Goal: Task Accomplishment & Management: Use online tool/utility

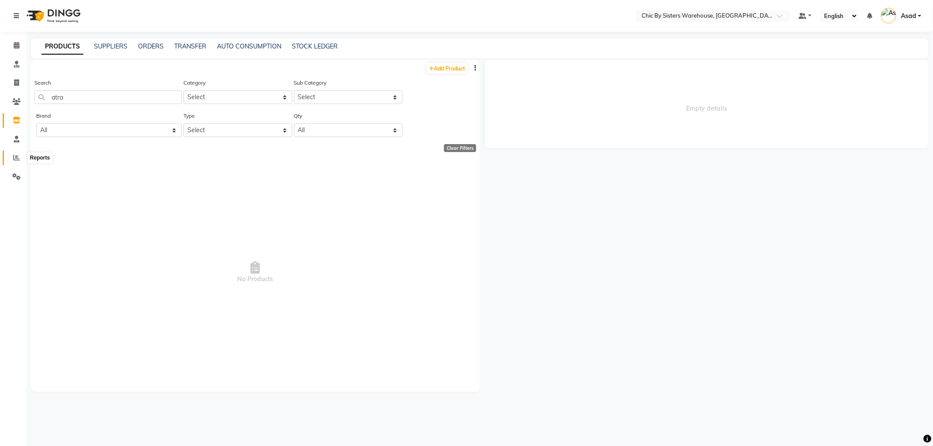
click at [19, 156] on icon at bounding box center [16, 157] width 7 height 7
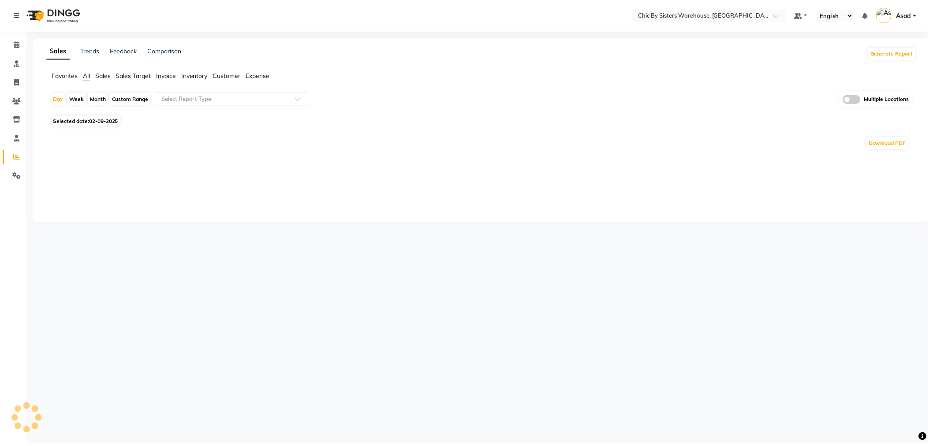
click at [68, 73] on span "Favorites" at bounding box center [65, 76] width 26 height 8
click at [228, 95] on input "text" at bounding box center [224, 99] width 127 height 9
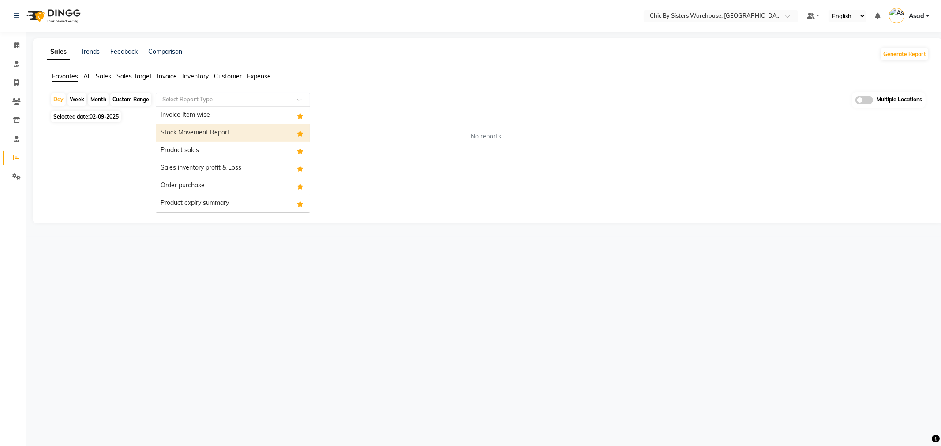
click at [234, 133] on div "Stock Movement Report" at bounding box center [232, 133] width 153 height 18
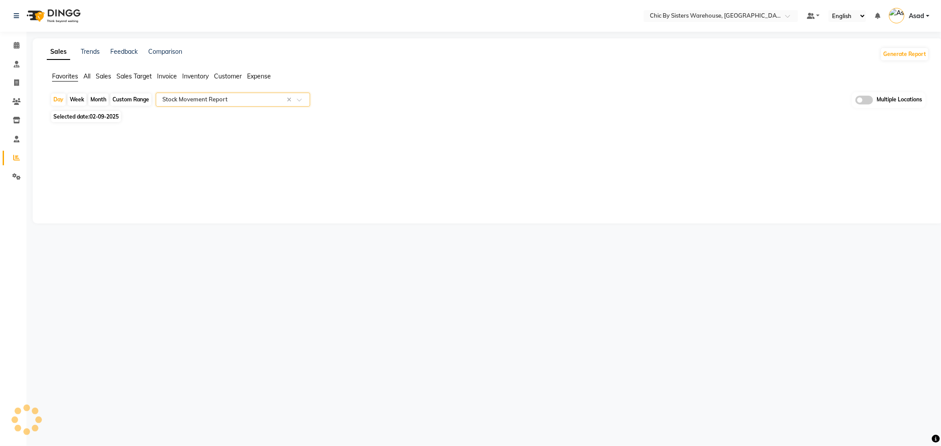
click at [95, 118] on span "02-09-2025" at bounding box center [104, 116] width 29 height 7
select select "9"
select select "2025"
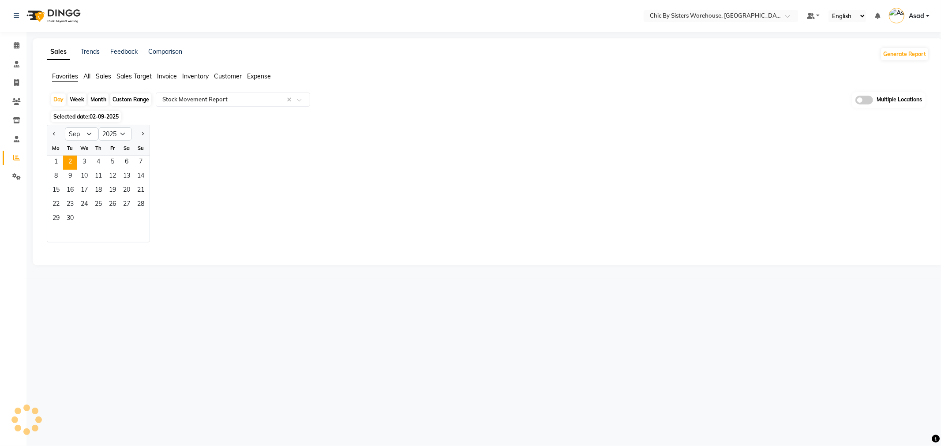
click at [102, 97] on div "Month" at bounding box center [98, 99] width 20 height 12
select select "9"
select select "2025"
click at [102, 97] on div "Month" at bounding box center [98, 99] width 20 height 12
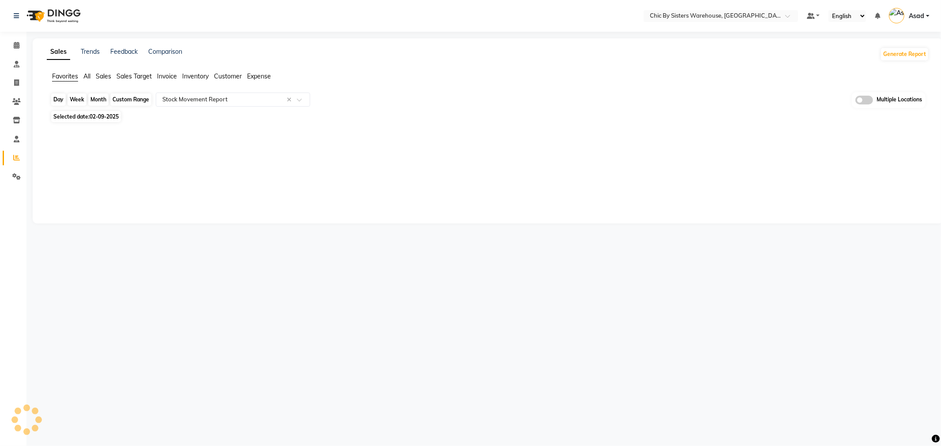
click at [102, 97] on div "Month" at bounding box center [98, 99] width 20 height 12
select select "9"
select select "2025"
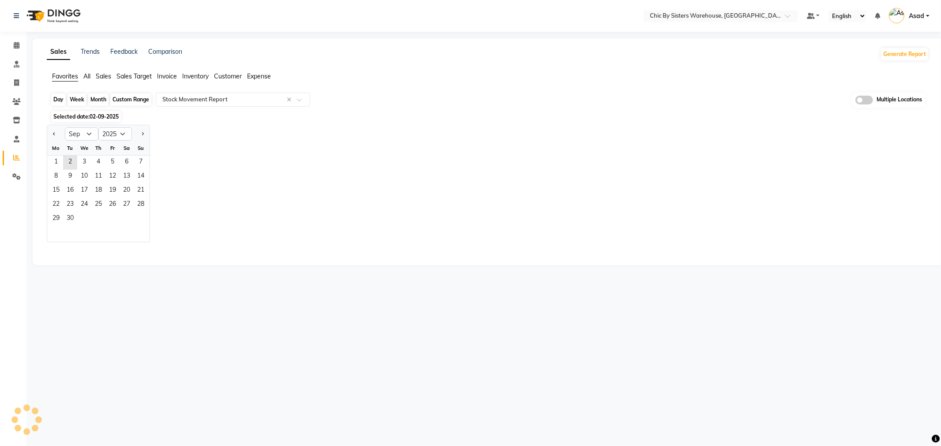
select select "full_report"
select select "csv"
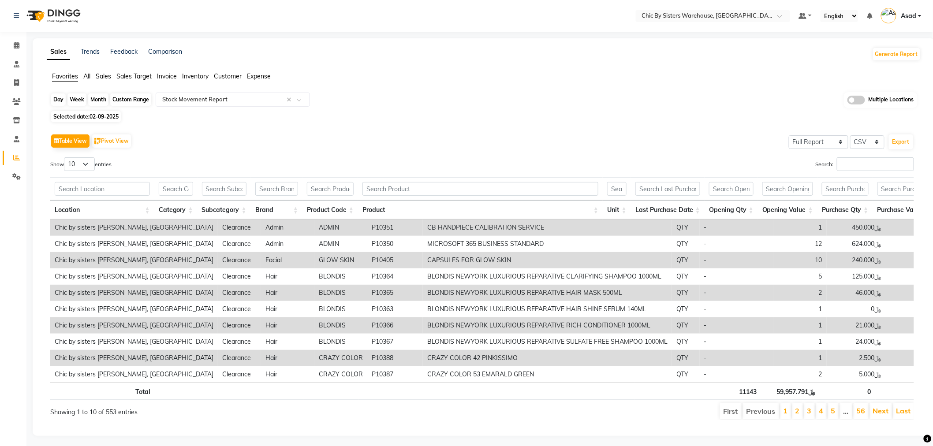
click at [97, 102] on div "Month" at bounding box center [98, 99] width 20 height 12
select select "9"
select select "2025"
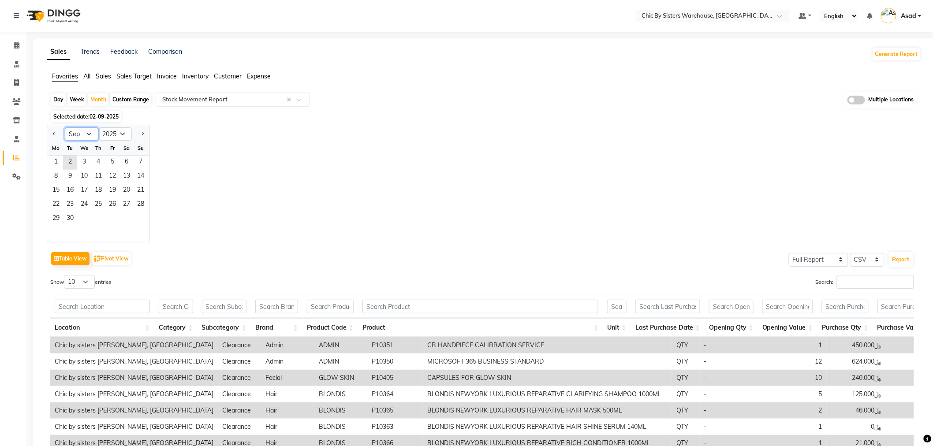
click at [90, 137] on select "Jan Feb Mar Apr May Jun [DATE] Aug Sep Oct Nov Dec" at bounding box center [82, 133] width 34 height 13
select select "8"
click at [65, 127] on select "Jan Feb Mar Apr May Jun [DATE] Aug Sep Oct Nov Dec" at bounding box center [82, 133] width 34 height 13
click at [109, 162] on span "1" at bounding box center [112, 163] width 14 height 14
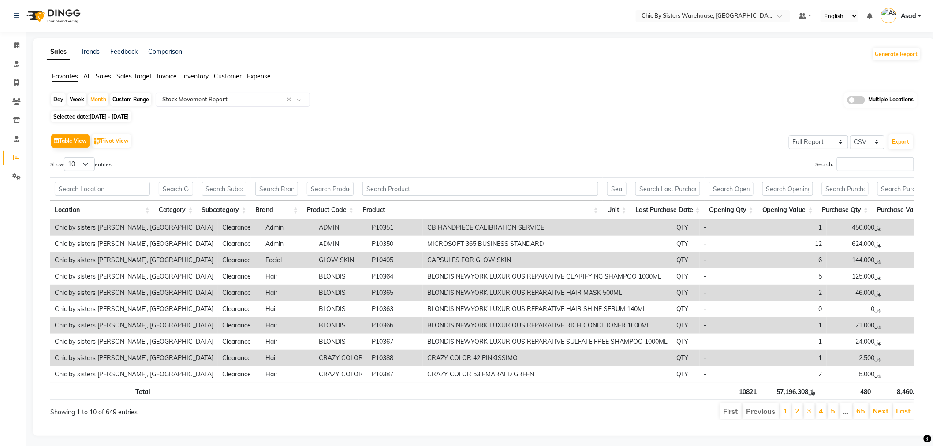
click at [225, 126] on div "Table View Pivot View Select Full Report Filtered Report Select CSV PDF Export …" at bounding box center [482, 276] width 878 height 303
click at [859, 101] on span at bounding box center [857, 100] width 18 height 9
click at [848, 101] on input "checkbox" at bounding box center [848, 101] width 0 height 0
click at [486, 103] on span "Chic by sisters [PERSON_NAME], [GEOGRAPHIC_DATA] x" at bounding box center [423, 100] width 204 height 15
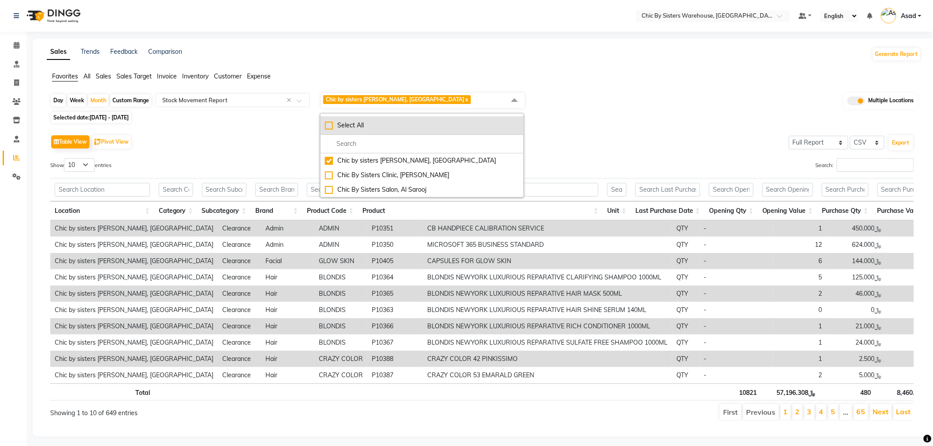
click at [355, 126] on div "Select All" at bounding box center [422, 125] width 194 height 9
checkbox input "true"
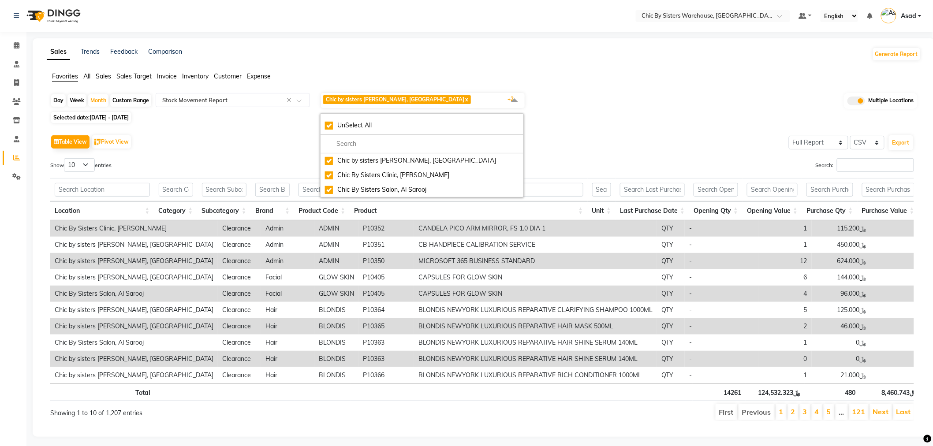
click at [544, 104] on div "Day Week Month Custom Range Select Report Type × Stock Movement Report × Chic b…" at bounding box center [483, 100] width 867 height 17
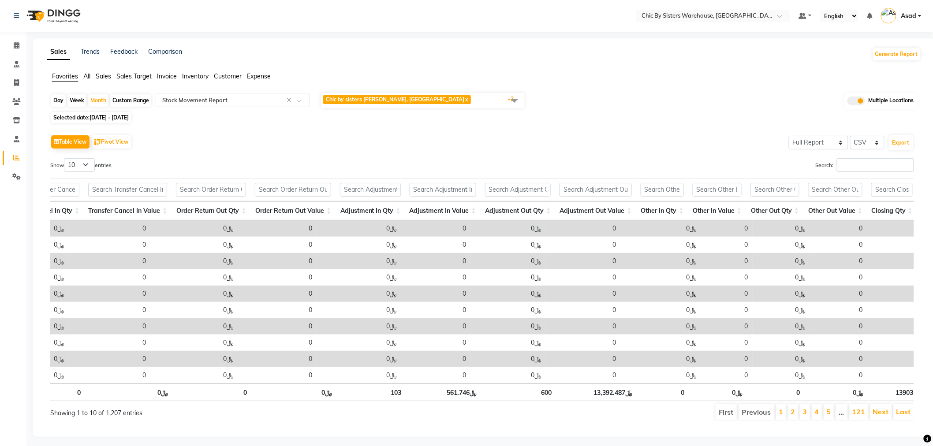
scroll to position [0, 1564]
click at [464, 213] on th "Adjustment In Value" at bounding box center [445, 211] width 75 height 19
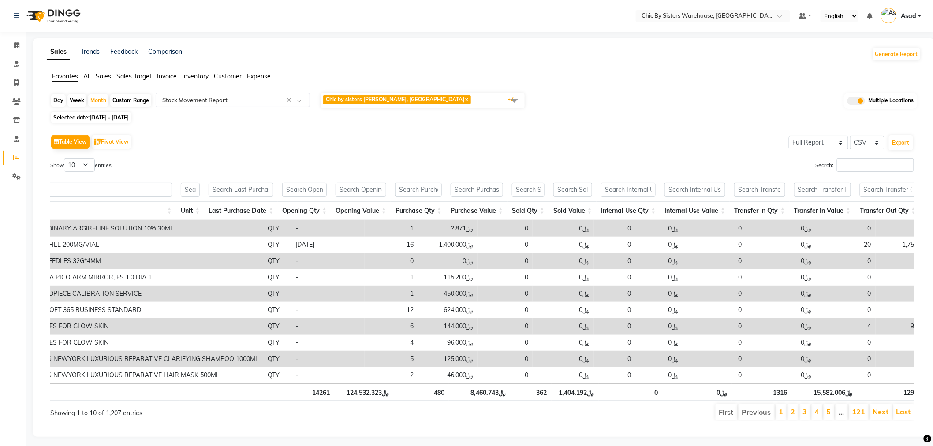
scroll to position [0, 112]
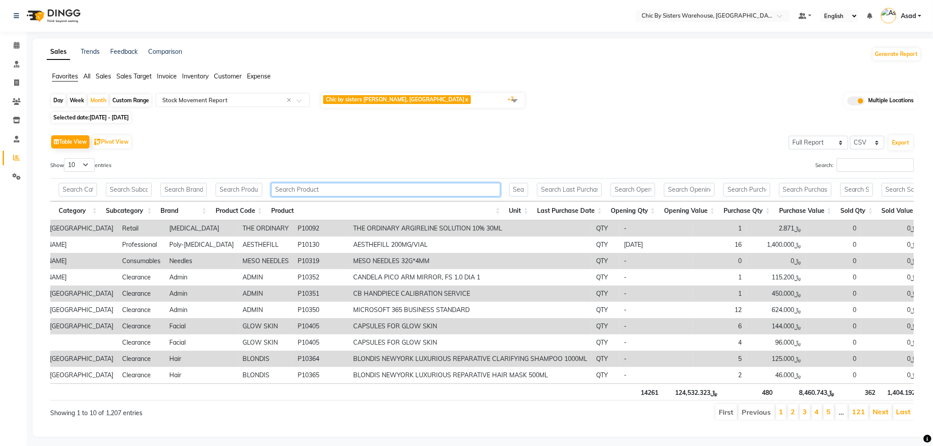
click at [329, 191] on input "text" at bounding box center [385, 190] width 229 height 14
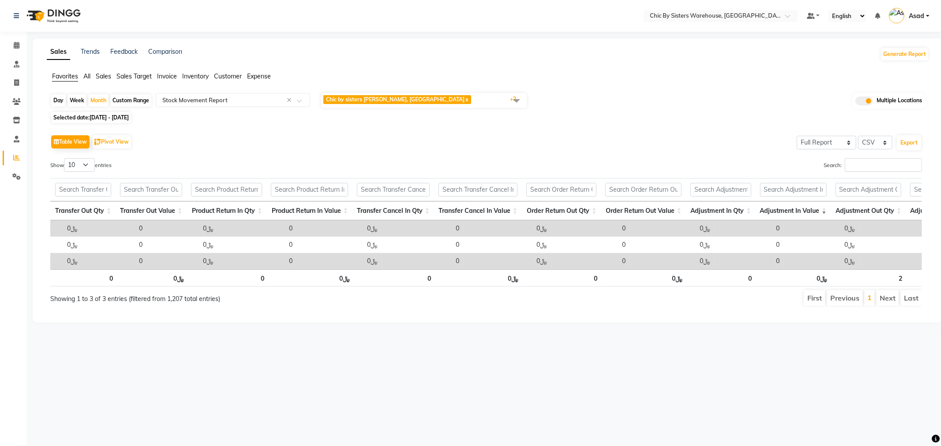
scroll to position [0, 1452]
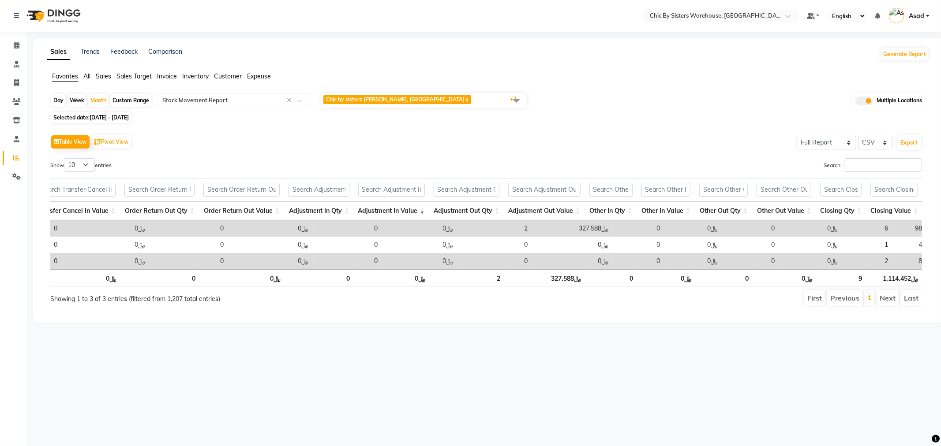
drag, startPoint x: 857, startPoint y: 228, endPoint x: 899, endPoint y: 318, distance: 99.2
click at [860, 228] on td "6" at bounding box center [867, 229] width 50 height 16
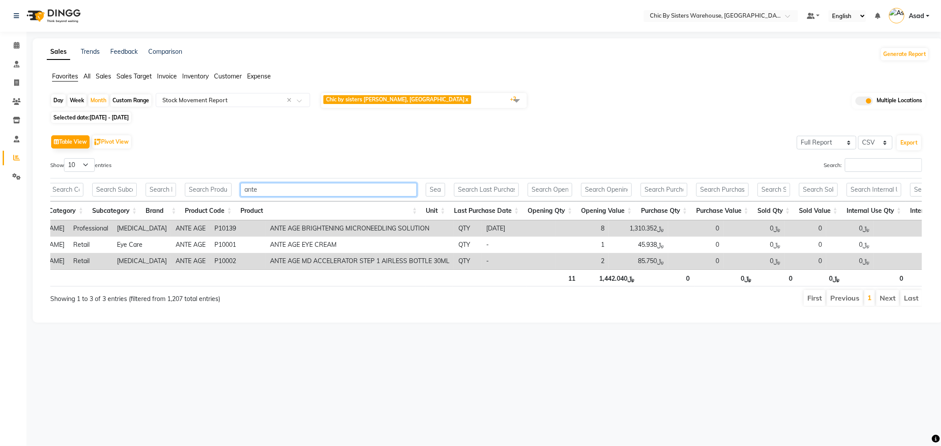
drag, startPoint x: 269, startPoint y: 188, endPoint x: 193, endPoint y: 183, distance: 76.9
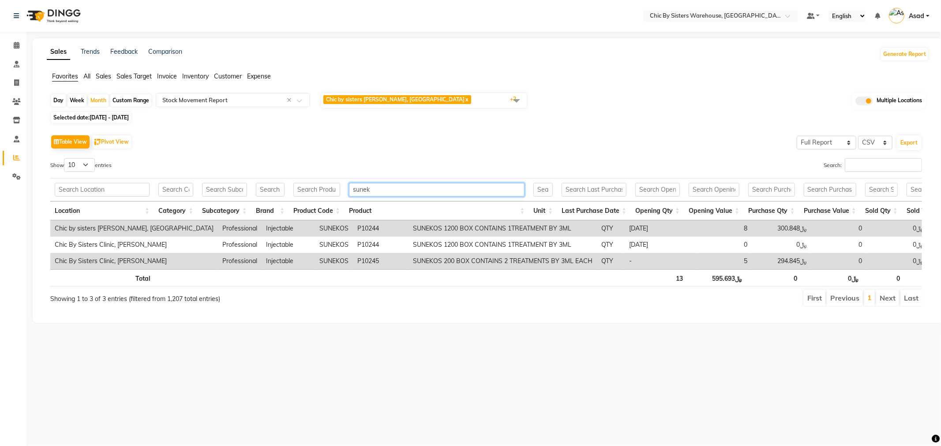
drag, startPoint x: 394, startPoint y: 193, endPoint x: 245, endPoint y: 190, distance: 148.7
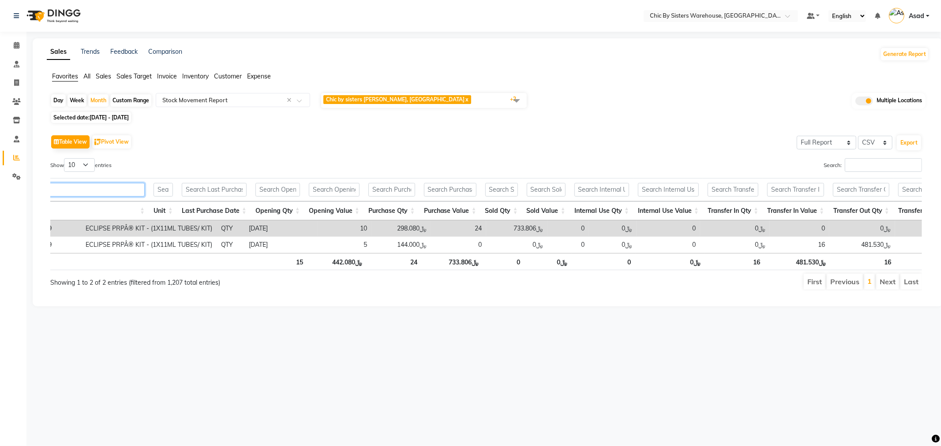
click at [82, 187] on input "PRP" at bounding box center [83, 190] width 124 height 14
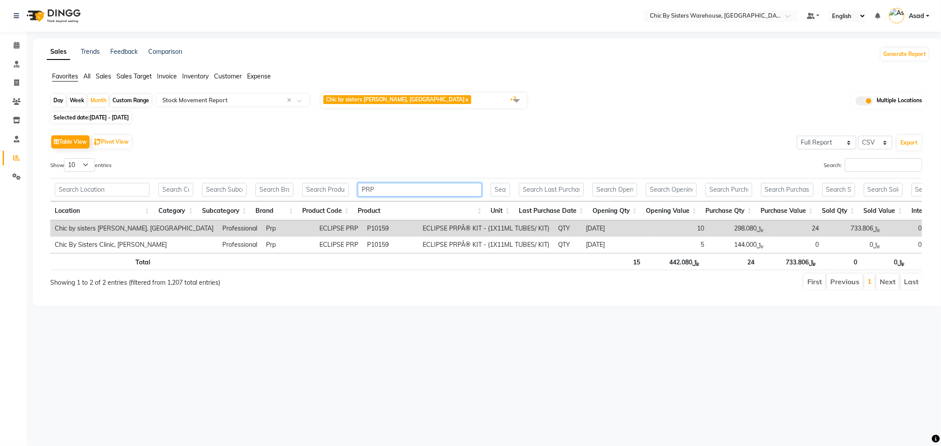
drag, startPoint x: 380, startPoint y: 192, endPoint x: 314, endPoint y: 192, distance: 65.7
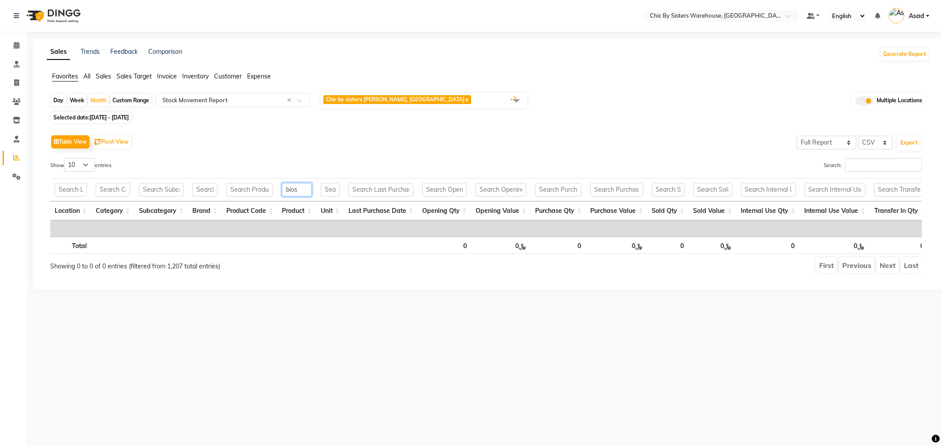
type input "bios"
drag, startPoint x: 307, startPoint y: 192, endPoint x: 253, endPoint y: 193, distance: 53.4
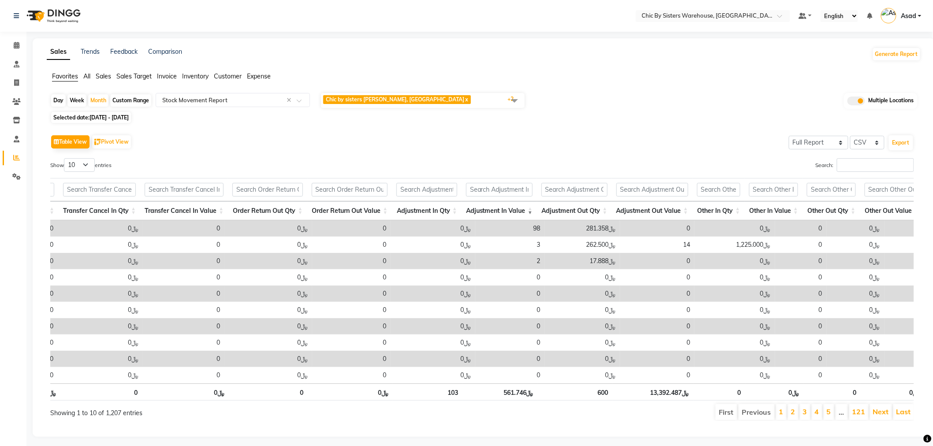
scroll to position [0, 1643]
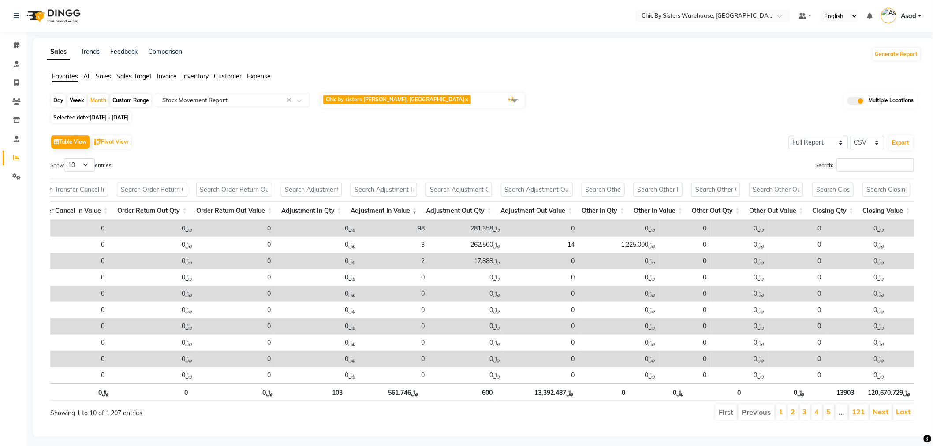
click at [62, 101] on div "Day" at bounding box center [58, 100] width 15 height 12
select select "8"
select select "2025"
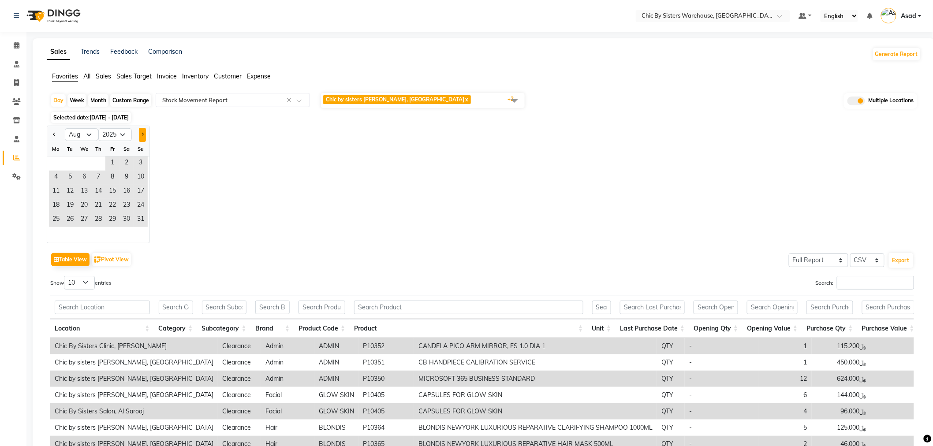
click at [139, 135] on button "Next month" at bounding box center [142, 135] width 7 height 14
select select "9"
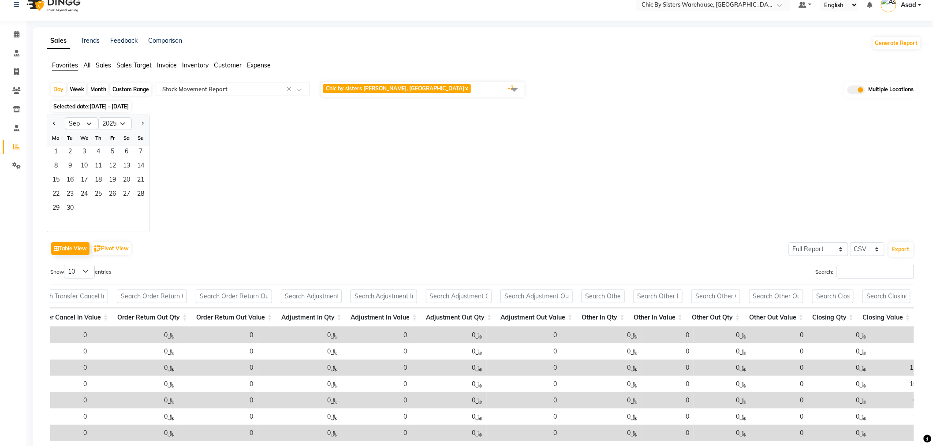
scroll to position [0, 0]
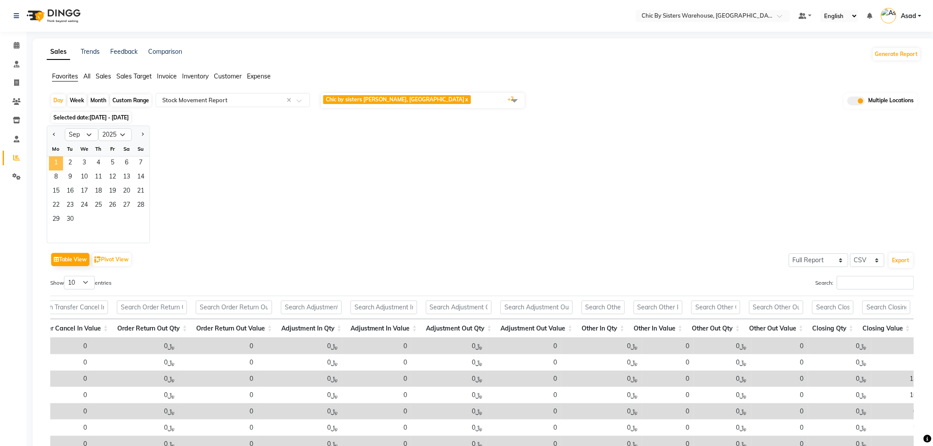
click at [56, 161] on span "1" at bounding box center [56, 164] width 14 height 14
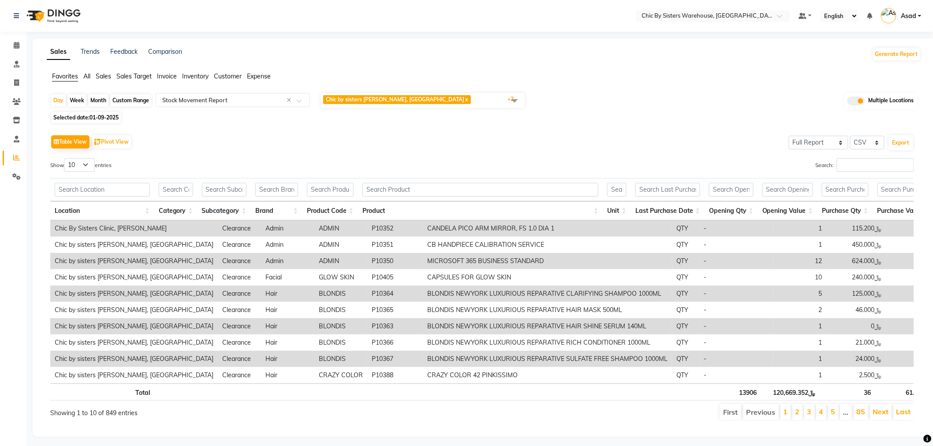
drag, startPoint x: 328, startPoint y: 368, endPoint x: 813, endPoint y: 396, distance: 485.5
click at [318, 190] on input "text" at bounding box center [330, 190] width 47 height 14
paste input "P10209"
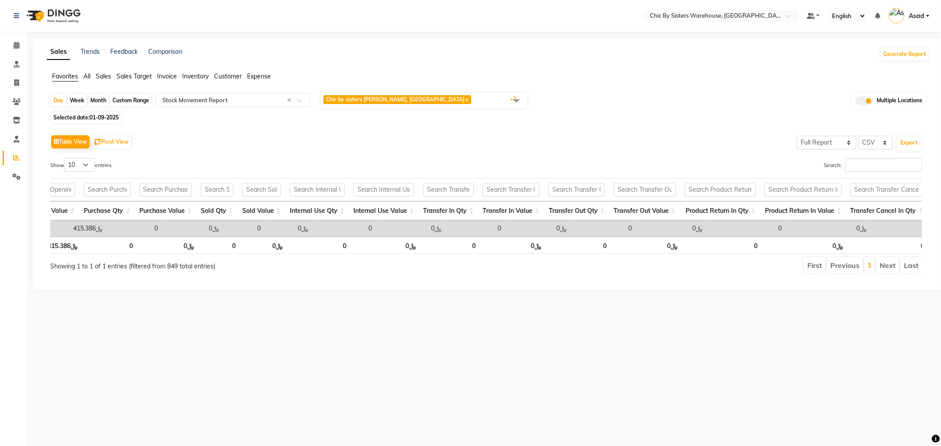
scroll to position [0, 957]
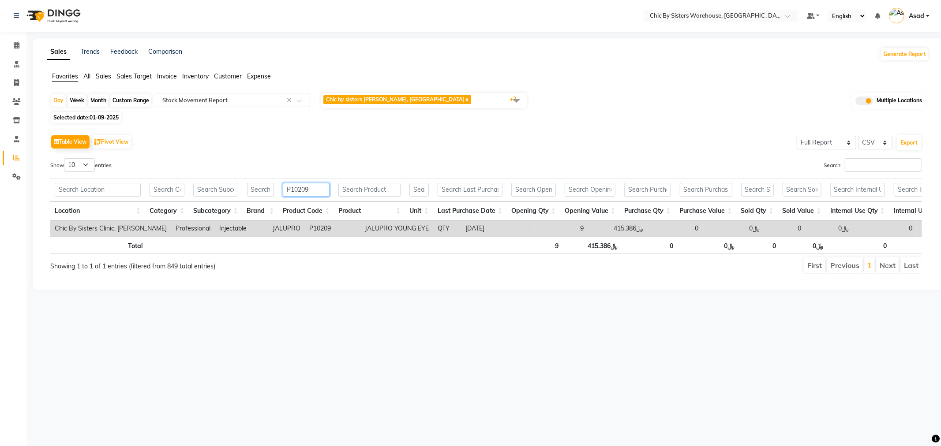
type input "P10209"
